Goal: Communication & Community: Answer question/provide support

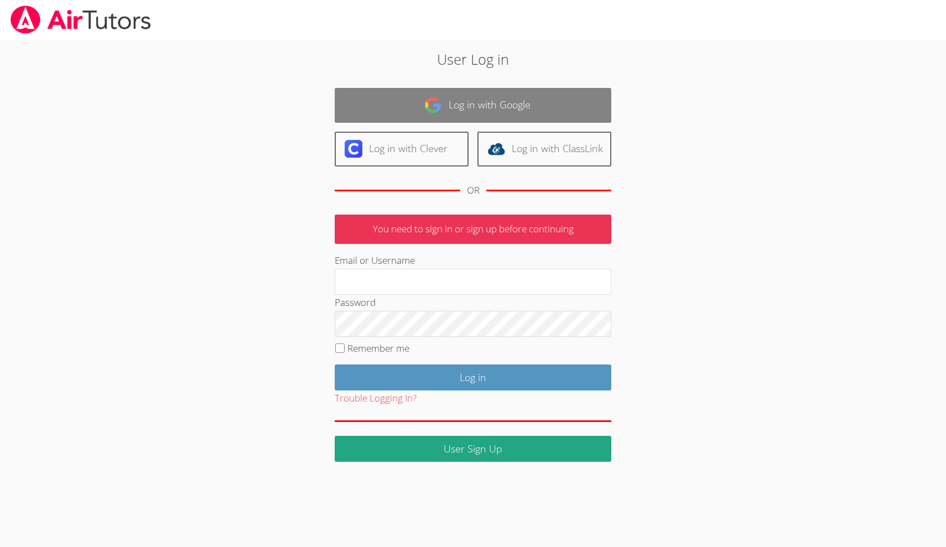
click at [431, 91] on link "Log in with Google" at bounding box center [473, 105] width 277 height 35
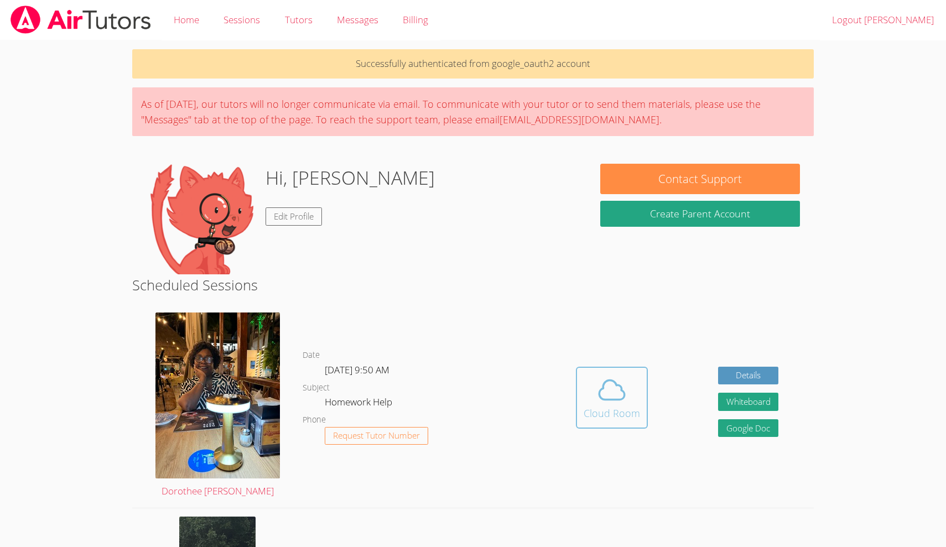
click at [619, 410] on div "Cloud Room" at bounding box center [611, 412] width 56 height 15
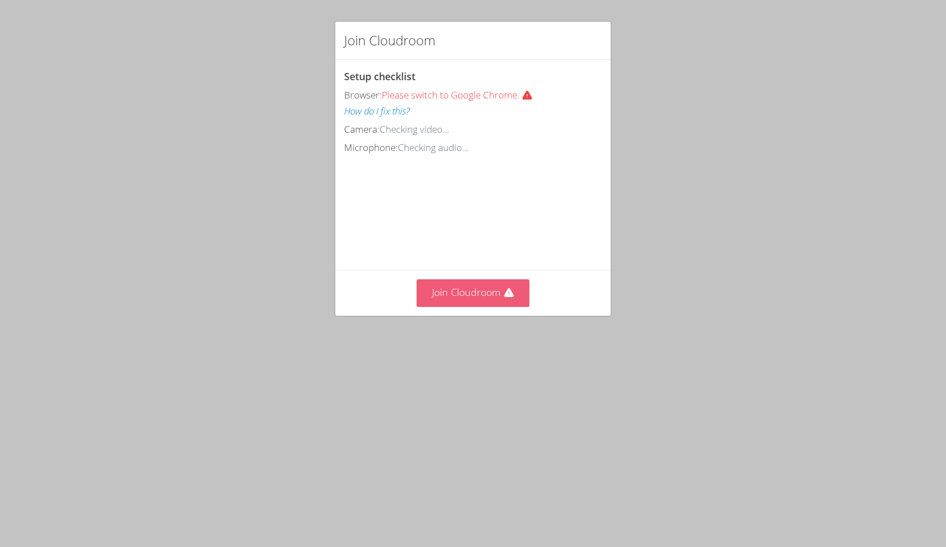
click at [506, 283] on button "Join Cloudroom" at bounding box center [472, 292] width 113 height 27
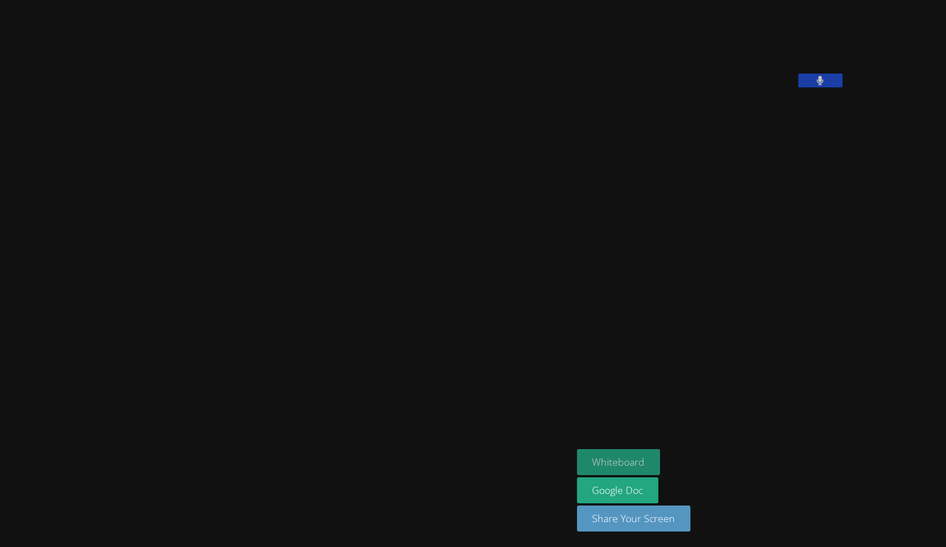
click at [639, 460] on button "Whiteboard" at bounding box center [619, 462] width 84 height 26
click at [691, 519] on button "Share Your Screen" at bounding box center [634, 518] width 114 height 26
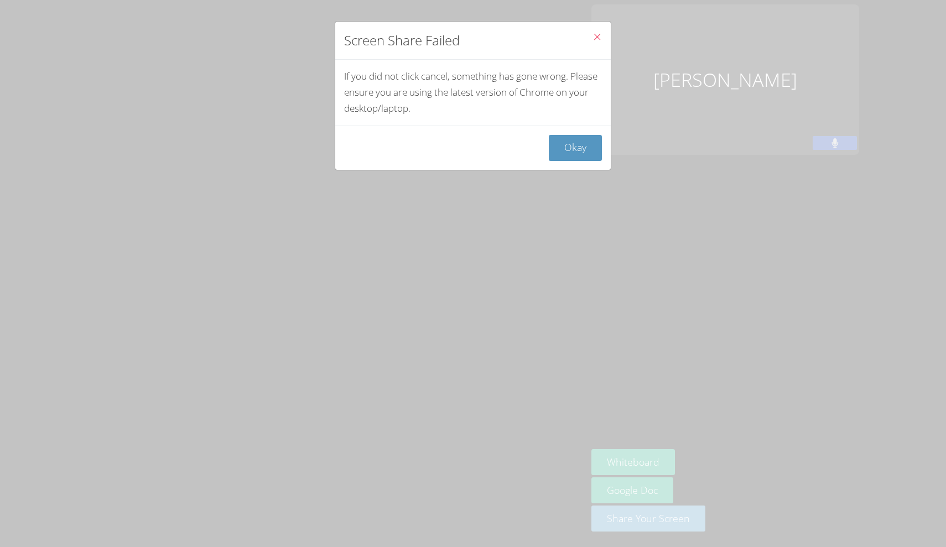
click at [598, 30] on button "Close" at bounding box center [596, 39] width 27 height 34
click at [574, 148] on button "Okay" at bounding box center [575, 148] width 53 height 26
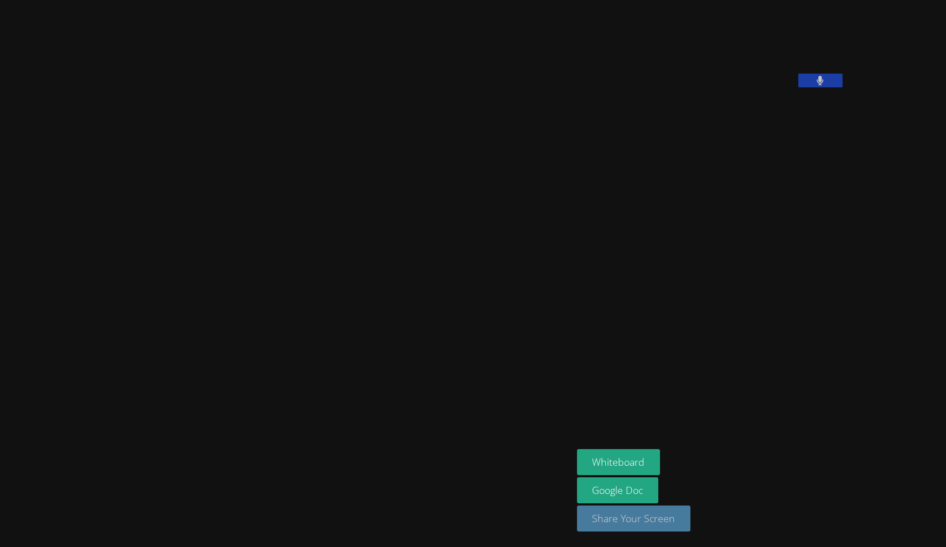
click at [691, 520] on button "Share Your Screen" at bounding box center [634, 518] width 114 height 26
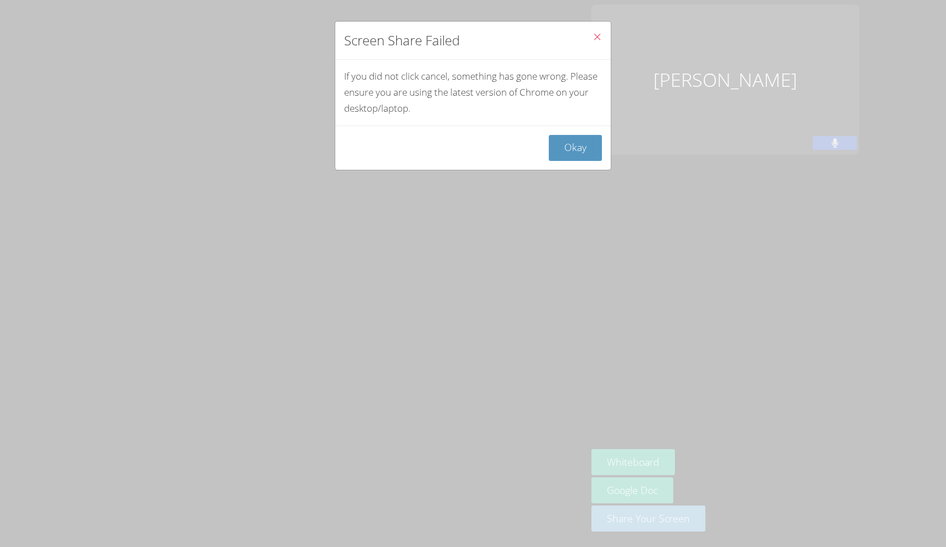
click at [595, 39] on icon "Close" at bounding box center [596, 36] width 9 height 9
click at [567, 145] on button "Okay" at bounding box center [575, 148] width 53 height 26
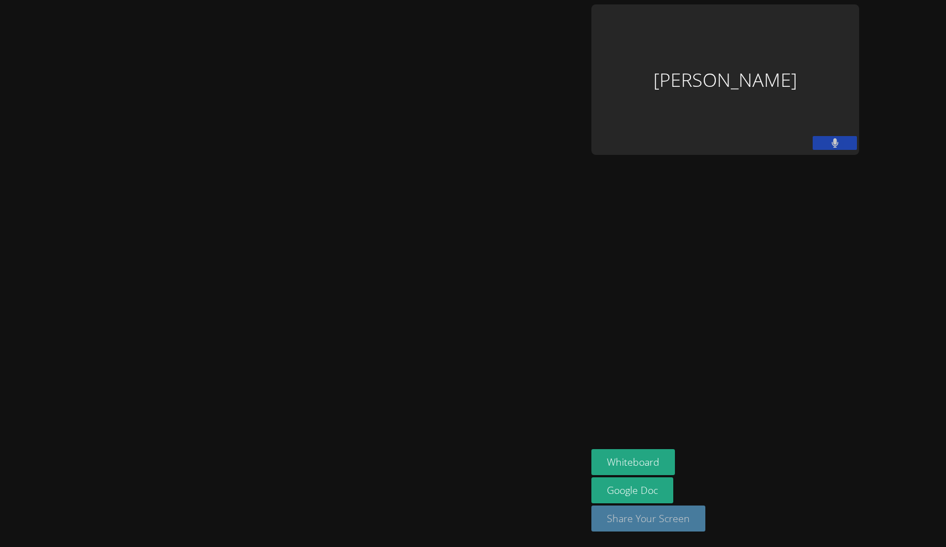
click at [705, 514] on button "Share Your Screen" at bounding box center [648, 518] width 114 height 26
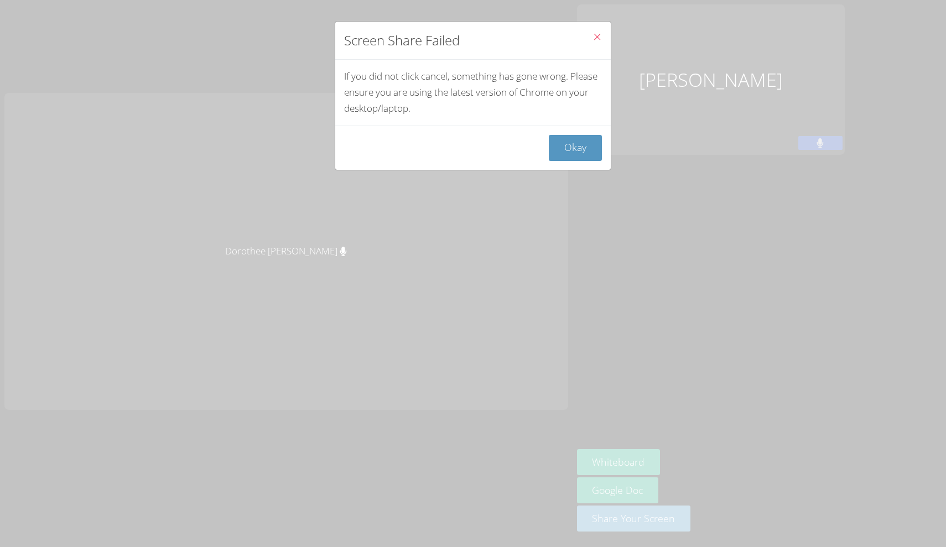
click at [595, 35] on icon "Close" at bounding box center [596, 36] width 9 height 9
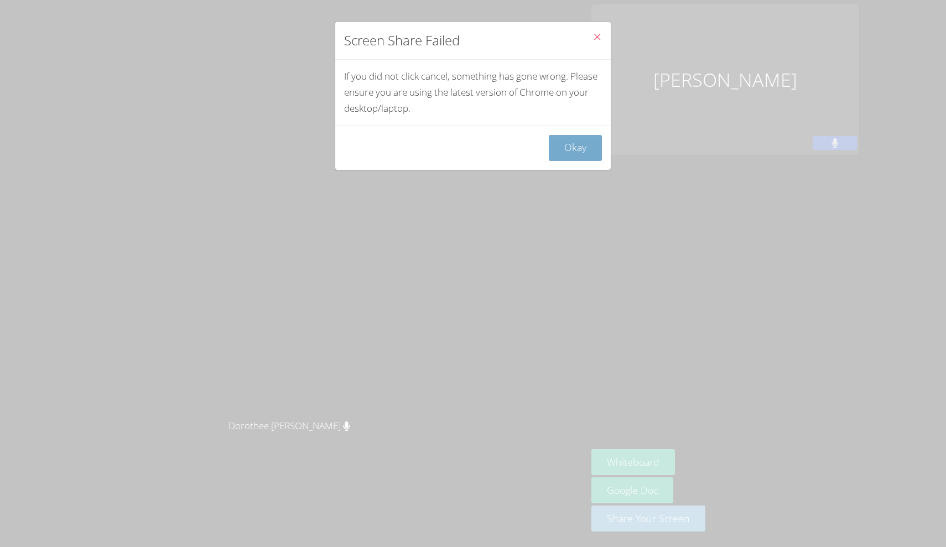
click at [578, 143] on button "Okay" at bounding box center [575, 148] width 53 height 26
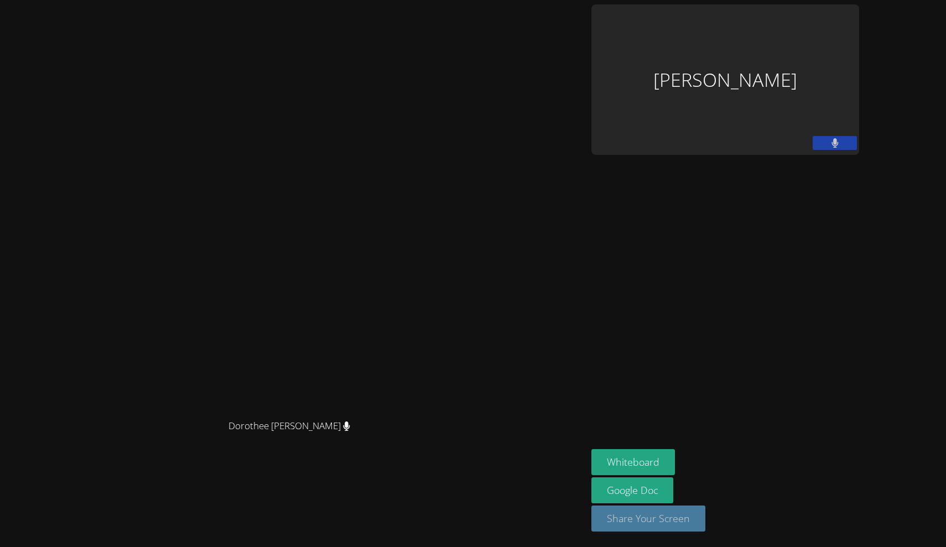
click at [617, 518] on button "Share Your Screen" at bounding box center [648, 518] width 114 height 26
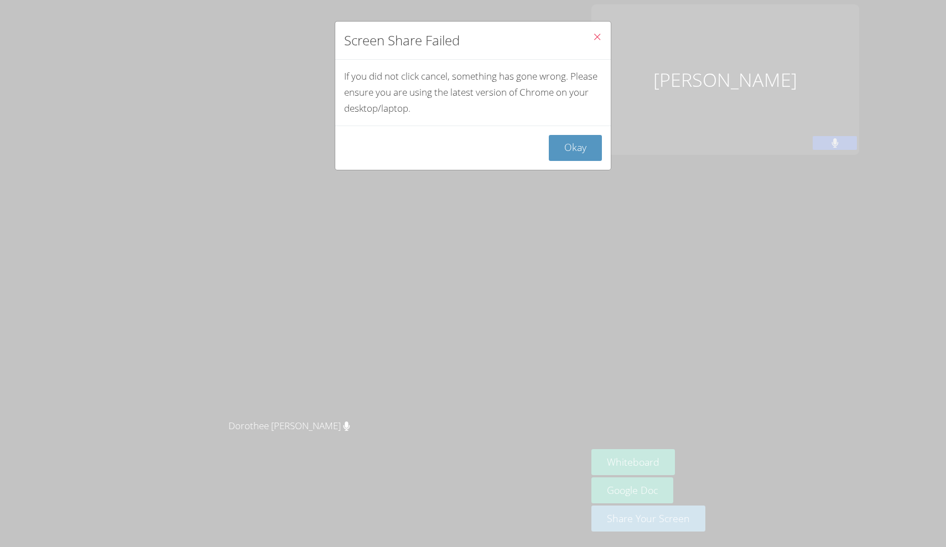
click at [599, 30] on button "Close" at bounding box center [596, 39] width 27 height 34
click at [560, 139] on button "Okay" at bounding box center [575, 148] width 53 height 26
click at [598, 34] on icon "Close" at bounding box center [596, 36] width 9 height 9
click at [591, 32] on button "Close" at bounding box center [596, 39] width 27 height 34
click at [601, 32] on icon "Close" at bounding box center [596, 36] width 9 height 9
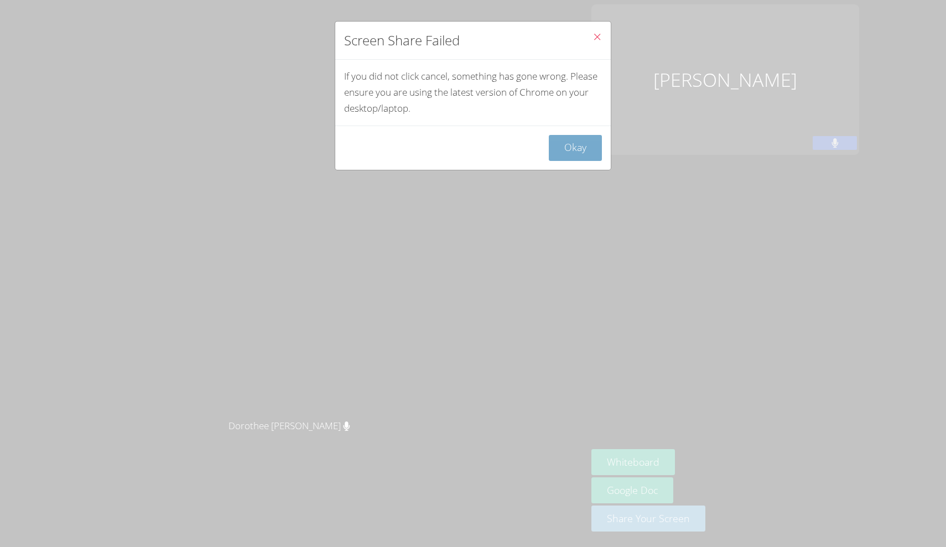
click at [578, 143] on button "Okay" at bounding box center [575, 148] width 53 height 26
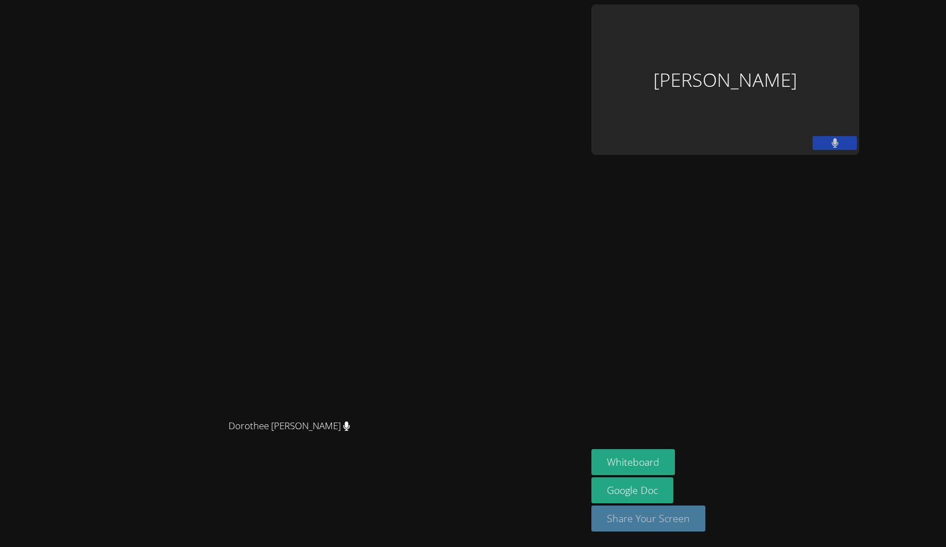
click at [651, 519] on button "Share Your Screen" at bounding box center [648, 518] width 114 height 26
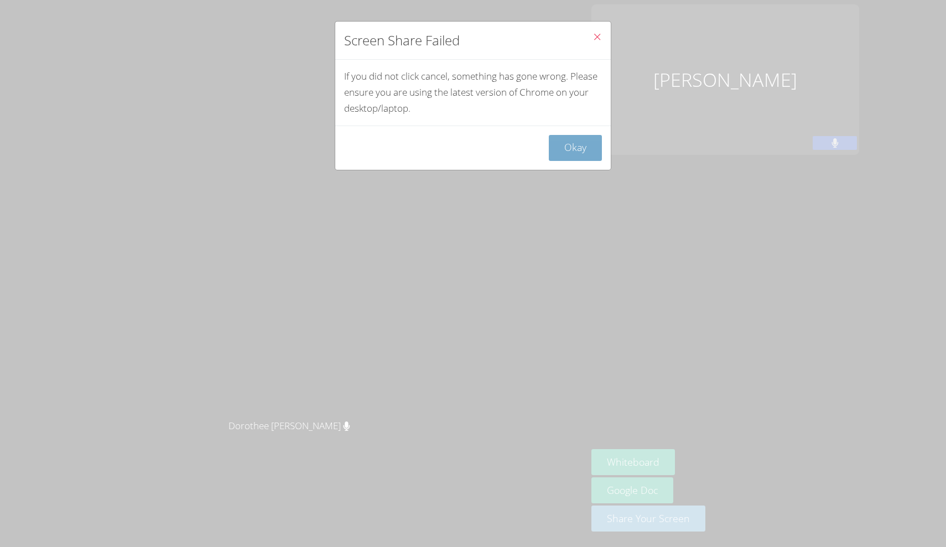
click at [572, 147] on button "Okay" at bounding box center [575, 148] width 53 height 26
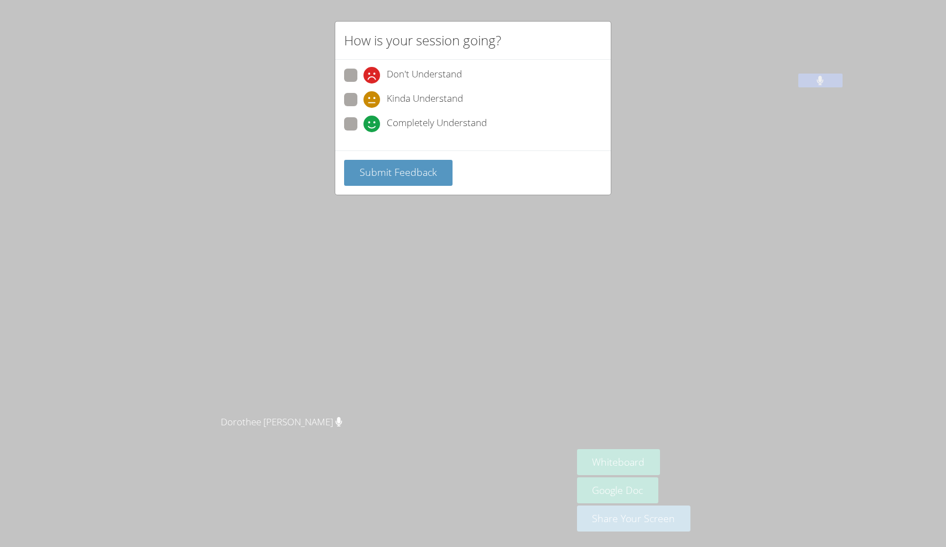
click at [363, 132] on span at bounding box center [363, 132] width 0 height 0
click at [363, 122] on input "Completely Understand" at bounding box center [367, 121] width 9 height 9
radio input "true"
click at [373, 163] on button "Submit Feedback" at bounding box center [398, 173] width 108 height 26
